Goal: Transaction & Acquisition: Purchase product/service

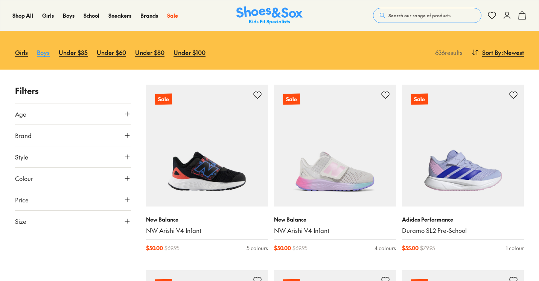
click at [44, 55] on link "Boys" at bounding box center [43, 52] width 13 height 17
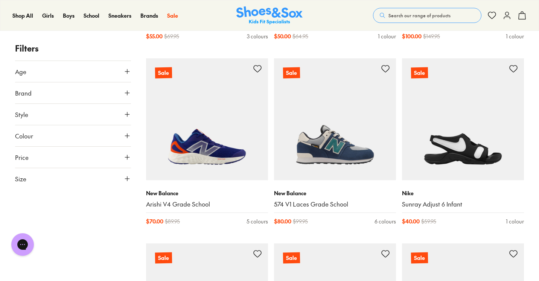
scroll to position [1237, 0]
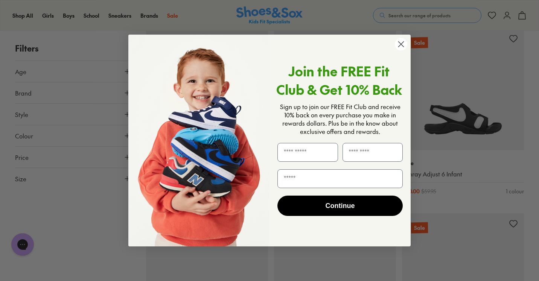
click at [401, 43] on circle "Close dialog" at bounding box center [401, 44] width 12 height 12
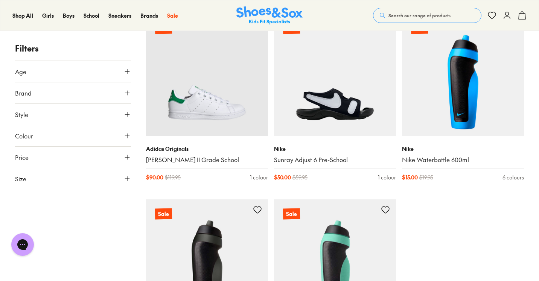
scroll to position [1856, 0]
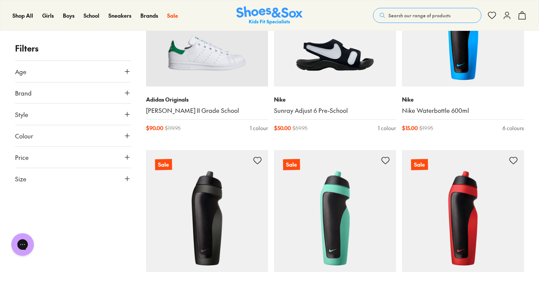
click at [117, 74] on button "Age" at bounding box center [73, 71] width 116 height 21
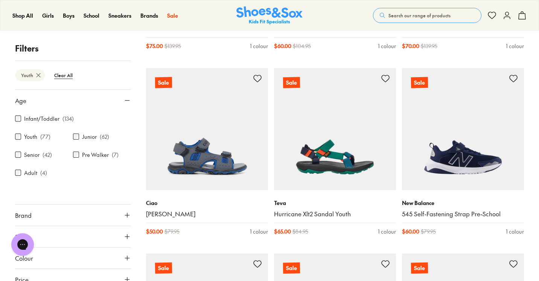
scroll to position [1563, 0]
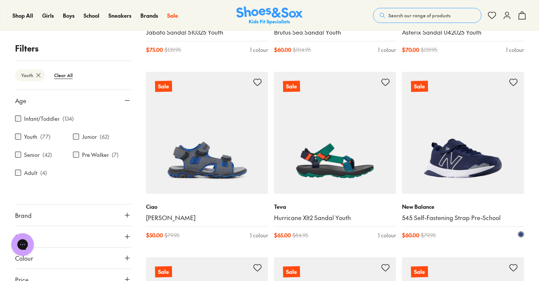
click at [460, 171] on img at bounding box center [463, 133] width 122 height 122
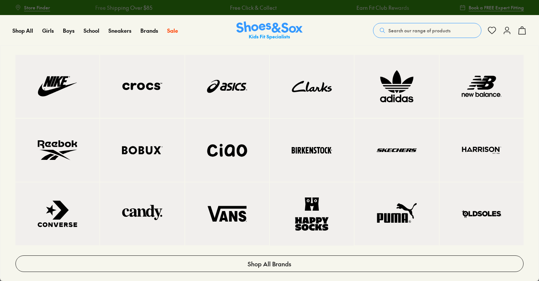
select select "*"
